Goal: Task Accomplishment & Management: Manage account settings

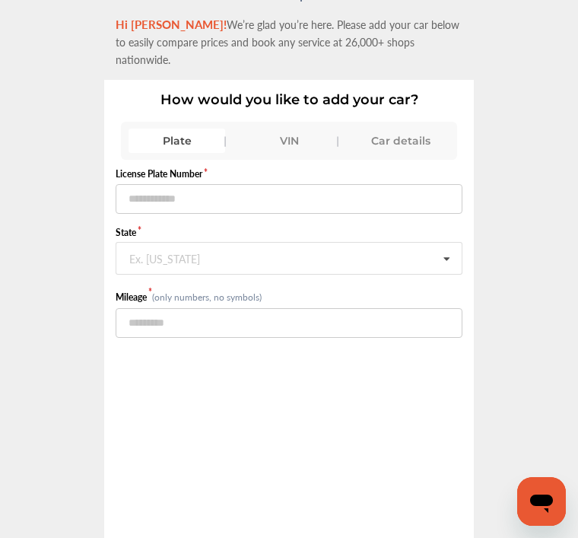
scroll to position [39, 0]
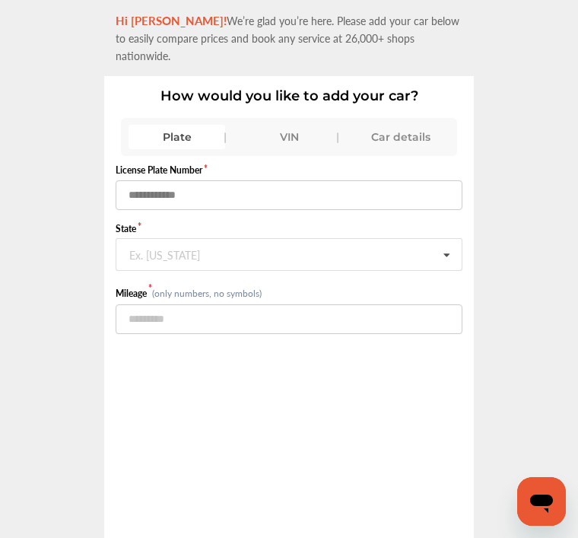
click at [229, 180] on input "text" at bounding box center [289, 195] width 347 height 30
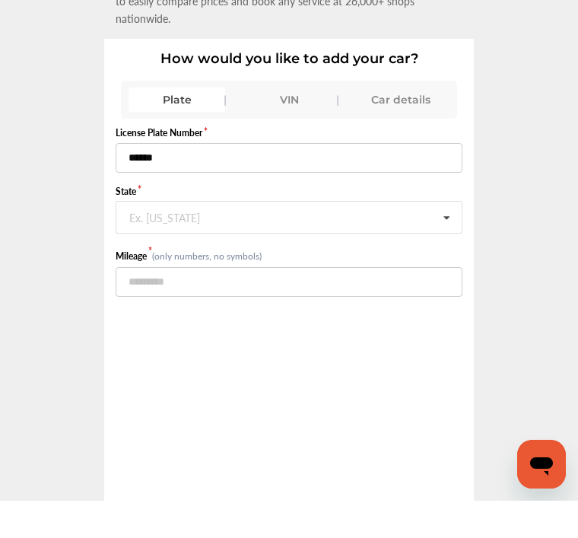
type input "******"
click at [212, 239] on input "text" at bounding box center [289, 254] width 345 height 30
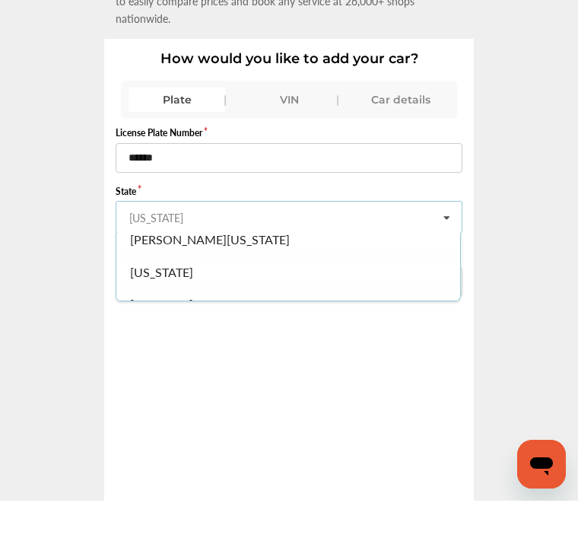
scroll to position [789, 0]
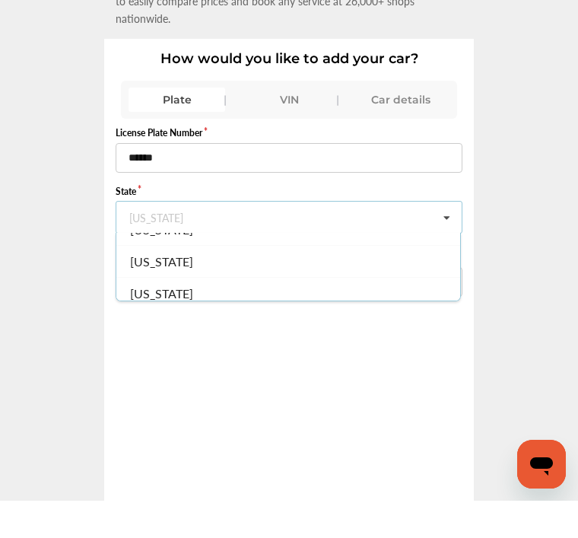
click at [212, 283] on div "Massachusetts" at bounding box center [288, 299] width 344 height 32
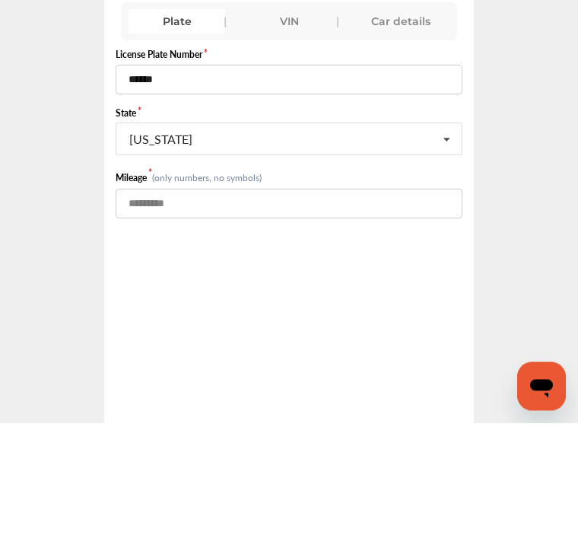
click at [207, 304] on input "number" at bounding box center [289, 319] width 347 height 30
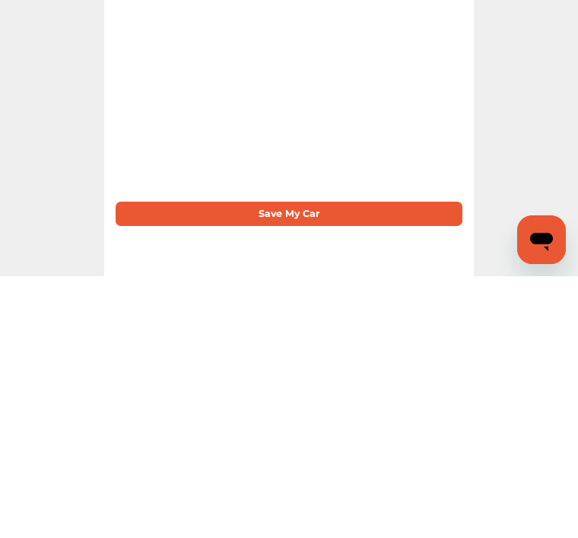
scroll to position [169, 0]
type input "*****"
click at [308, 463] on button "Save My Car" at bounding box center [289, 475] width 347 height 24
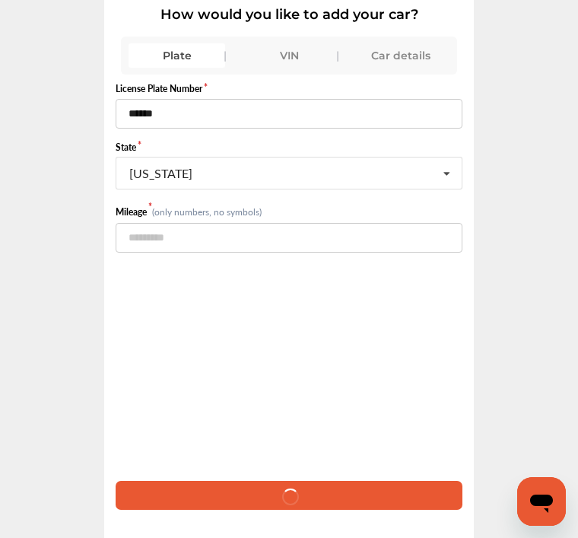
click at [409, 43] on div "Car details" at bounding box center [401, 55] width 97 height 24
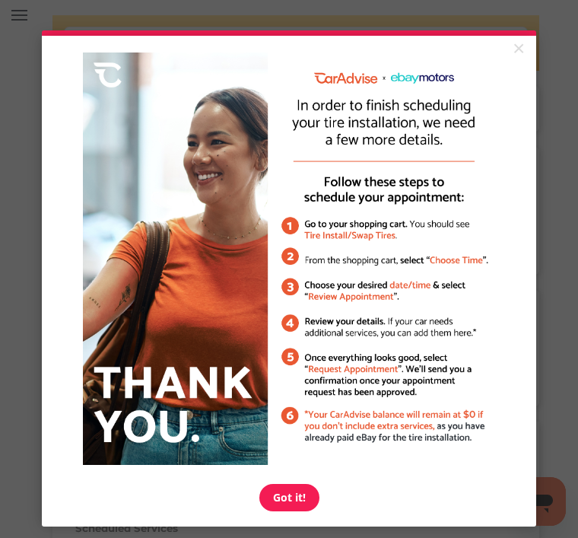
click at [292, 508] on link "Got it!" at bounding box center [289, 497] width 60 height 27
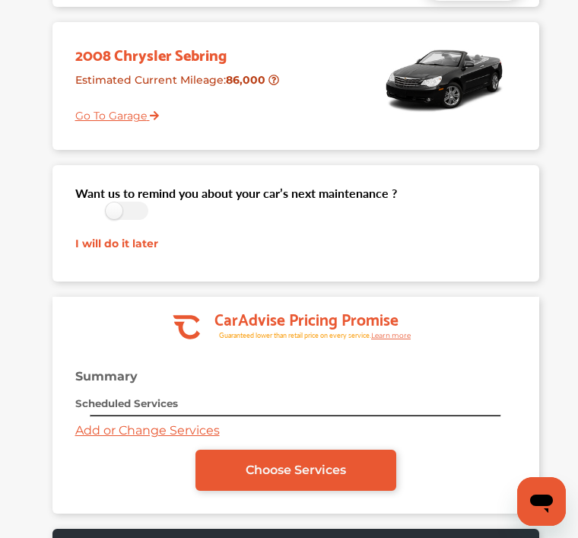
scroll to position [125, 0]
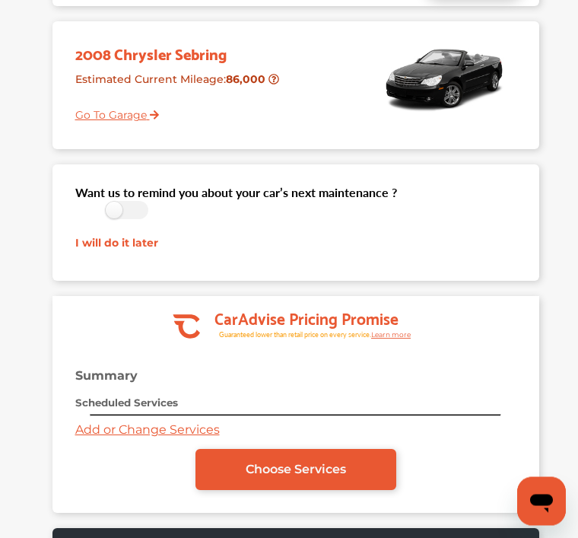
click at [120, 117] on link "Go To Garage" at bounding box center [111, 111] width 95 height 29
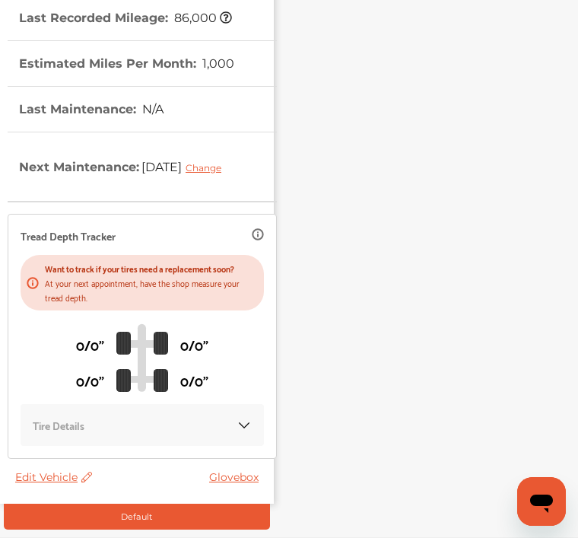
scroll to position [228, 0]
click at [237, 434] on img at bounding box center [244, 426] width 15 height 15
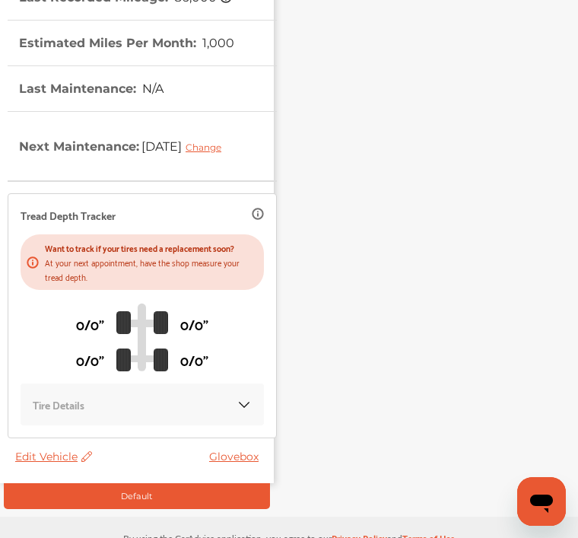
scroll to position [249, 0]
click at [244, 464] on link "Glovebox" at bounding box center [237, 458] width 57 height 14
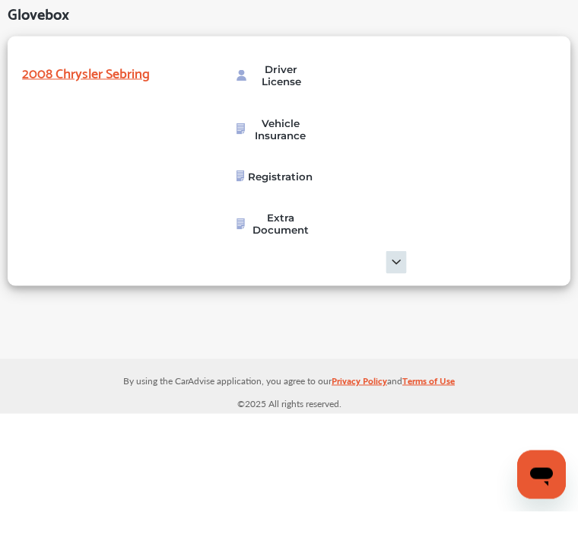
scroll to position [49, 0]
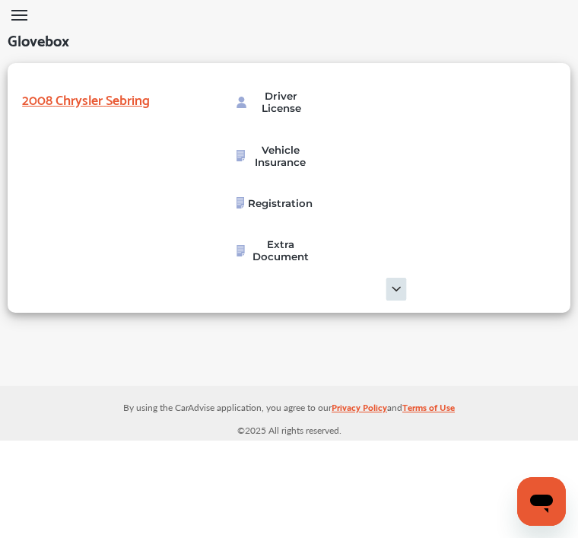
click at [390, 278] on img at bounding box center [396, 289] width 373 height 23
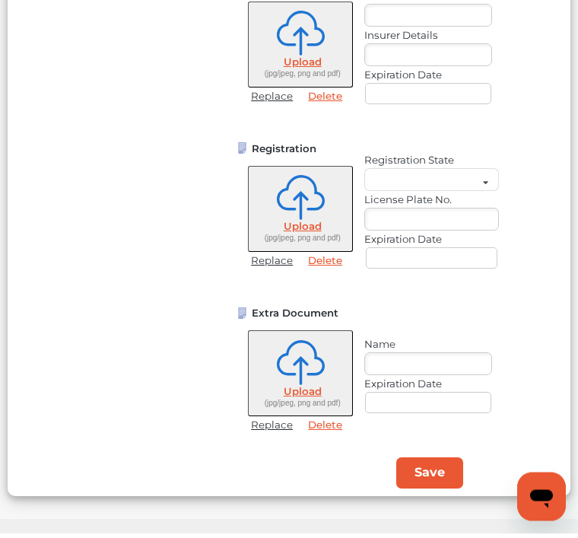
scroll to position [272, 0]
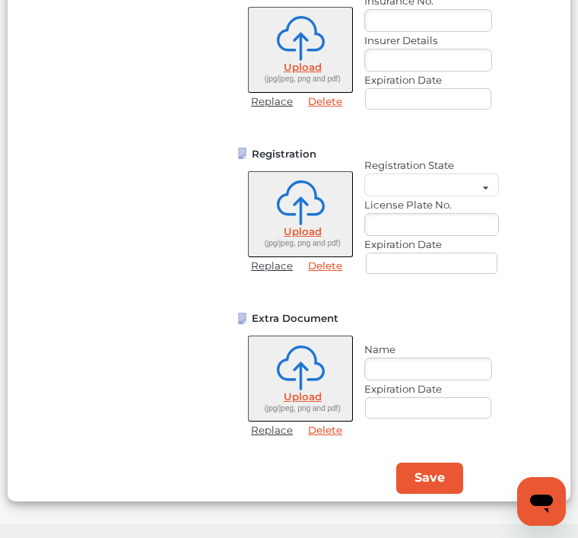
click at [441, 475] on div "Driver License Upload (jpg/jpeg, png and pdf) Replace Delete License No. Licens…" at bounding box center [396, 132] width 373 height 683
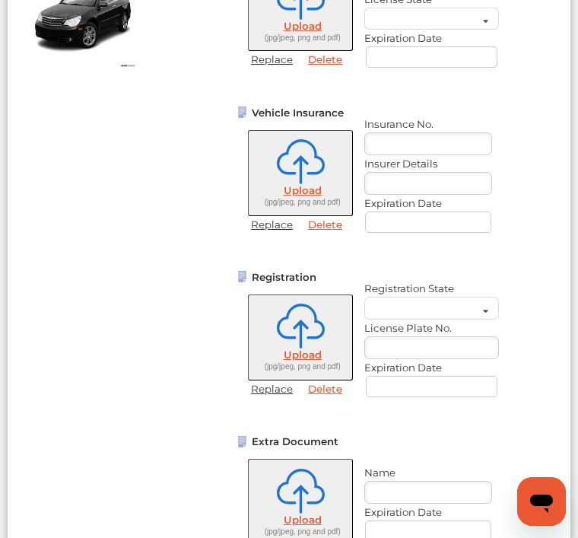
scroll to position [0, 0]
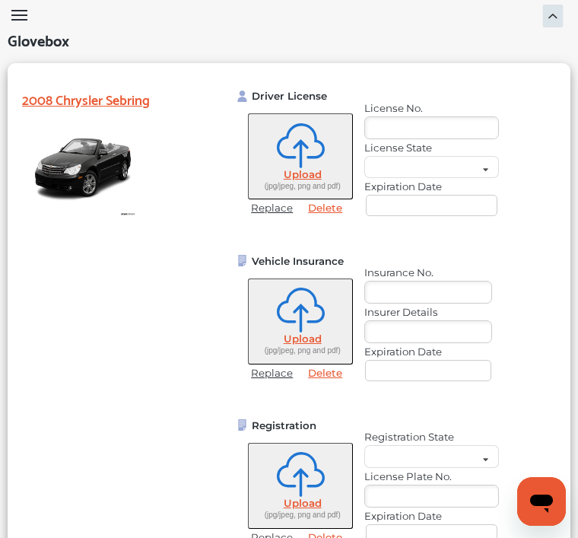
click at [37, 27] on span "Glovebox" at bounding box center [39, 38] width 62 height 30
click at [564, 20] on img at bounding box center [553, 16] width 23 height 23
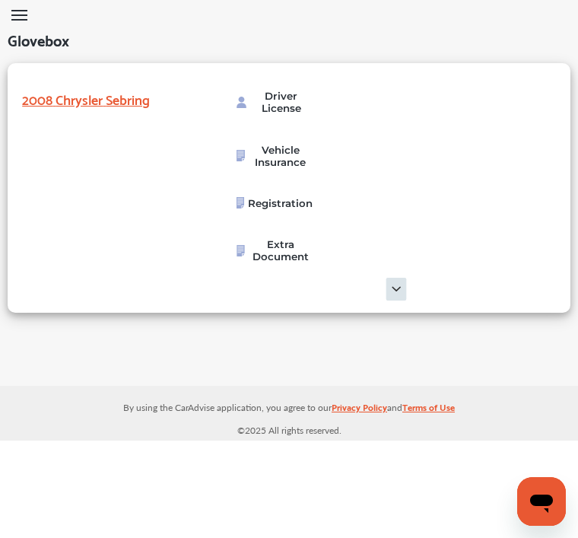
scroll to position [30, 0]
click at [394, 278] on img at bounding box center [396, 289] width 373 height 23
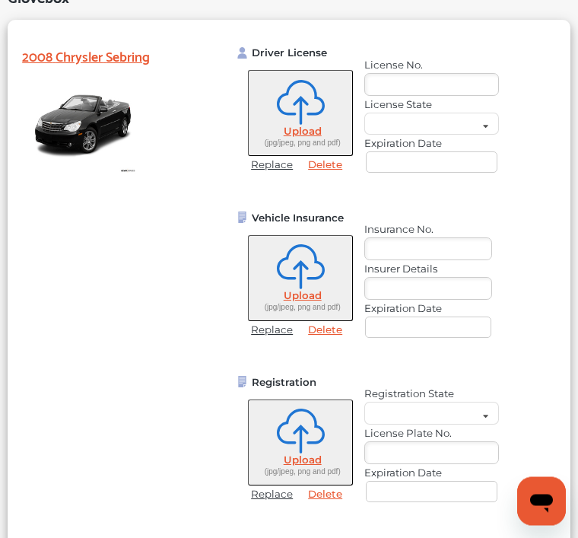
scroll to position [0, 0]
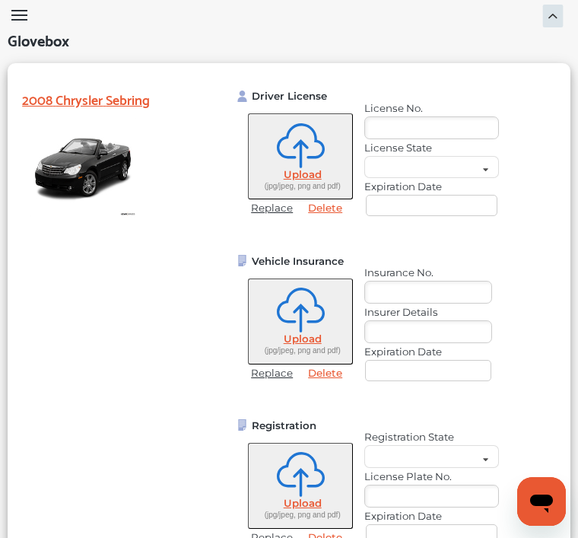
click at [543, 26] on img at bounding box center [553, 16] width 23 height 23
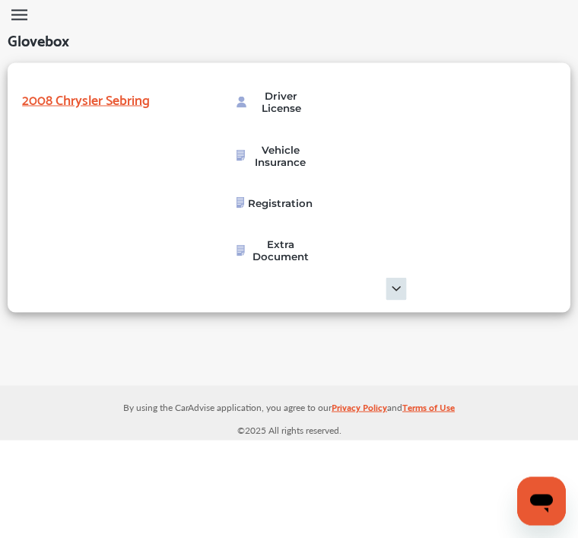
scroll to position [49, 0]
click at [400, 278] on img at bounding box center [396, 289] width 373 height 23
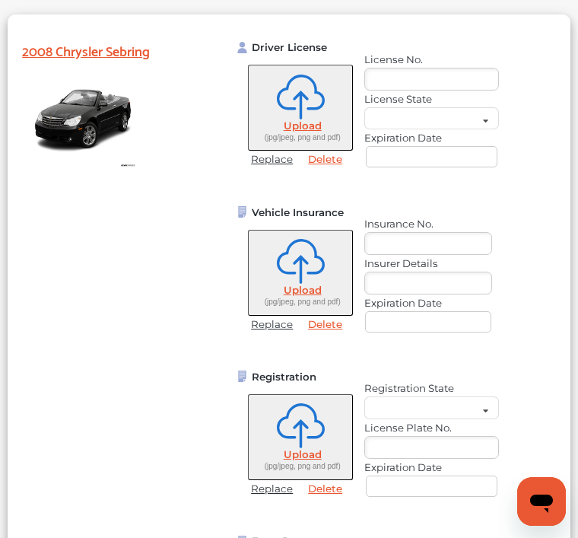
click at [329, 165] on link "Delete" at bounding box center [325, 159] width 49 height 12
click at [333, 326] on link "Delete" at bounding box center [325, 324] width 49 height 12
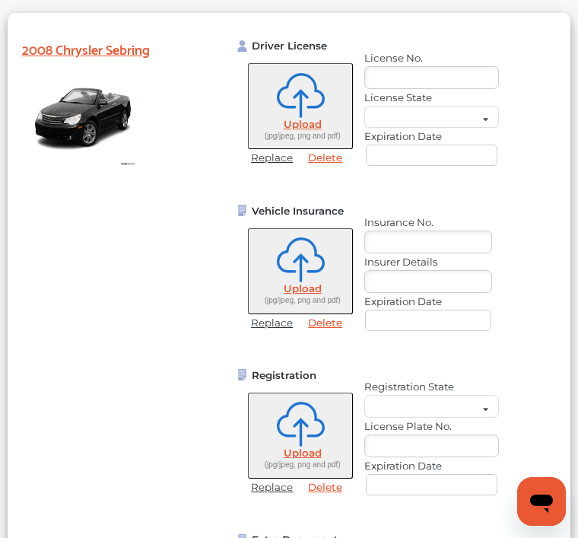
scroll to position [138, 0]
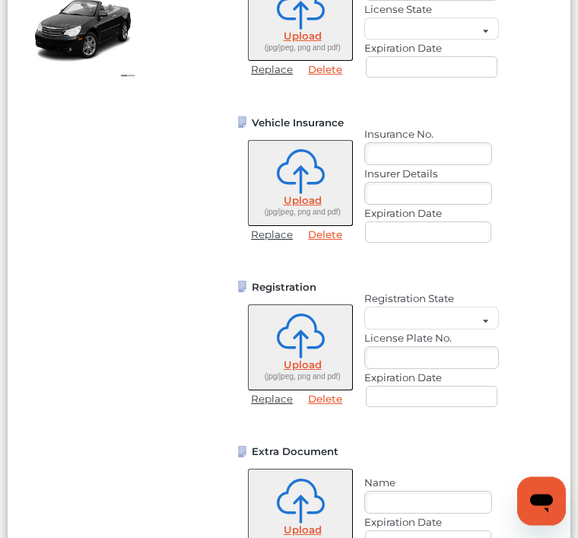
click at [328, 404] on link "Delete" at bounding box center [325, 399] width 49 height 12
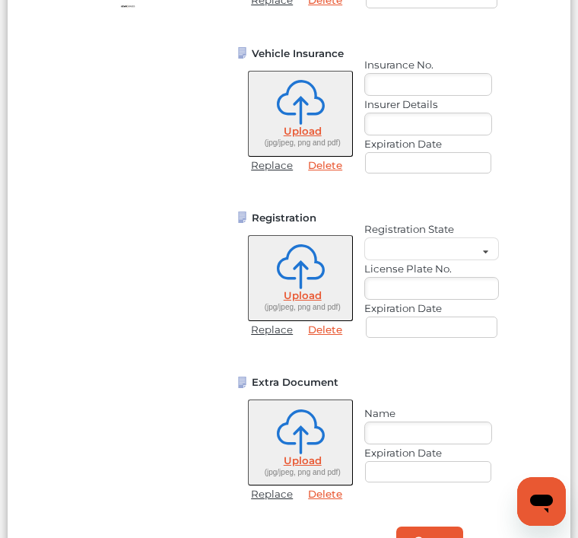
scroll to position [272, 0]
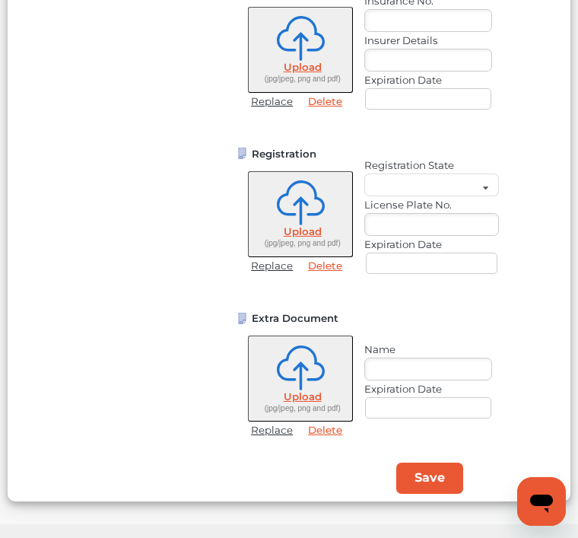
click at [433, 494] on button "Save" at bounding box center [429, 478] width 67 height 31
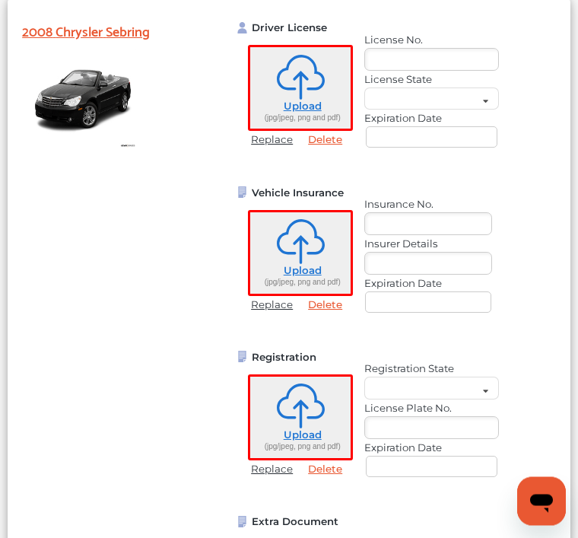
scroll to position [0, 0]
